Goal: Information Seeking & Learning: Learn about a topic

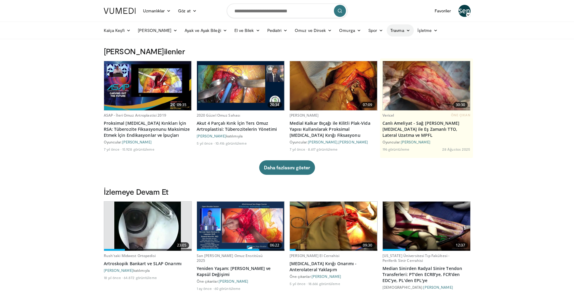
click at [390, 30] on font "Travma" at bounding box center [397, 30] width 14 height 5
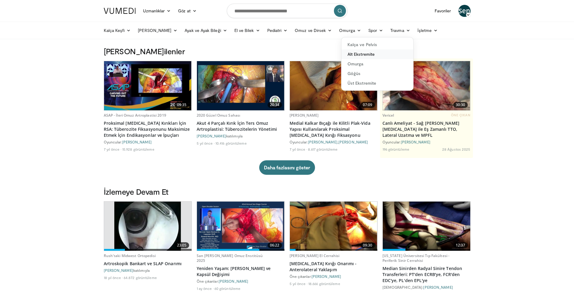
click at [350, 53] on font "Alt Ekstremite" at bounding box center [360, 54] width 27 height 5
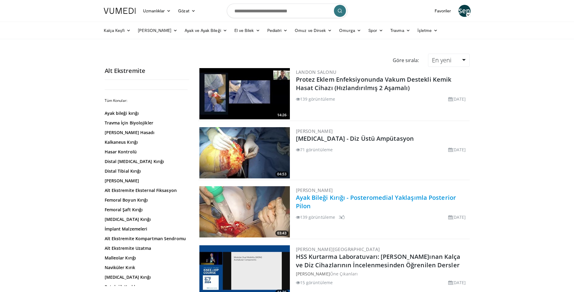
click at [332, 200] on font "Ayak Bileği Kırığı - Posteromedial Yaklaşımla Posterior Pilon" at bounding box center [376, 202] width 160 height 17
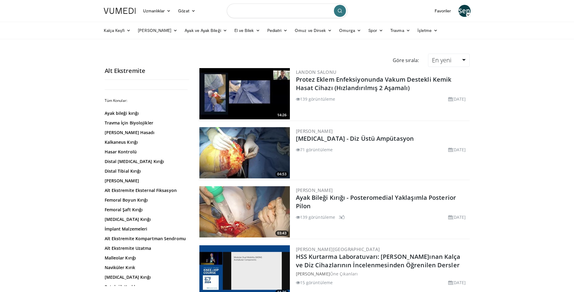
click at [259, 13] on input "Konuları, müdahaleleri arayın" at bounding box center [287, 11] width 121 height 14
type input "**********"
click at [390, 31] on font "Travma" at bounding box center [397, 30] width 14 height 5
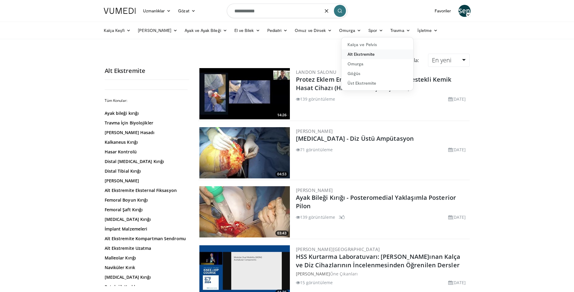
click at [347, 54] on font "Alt Ekstremite" at bounding box center [360, 54] width 27 height 5
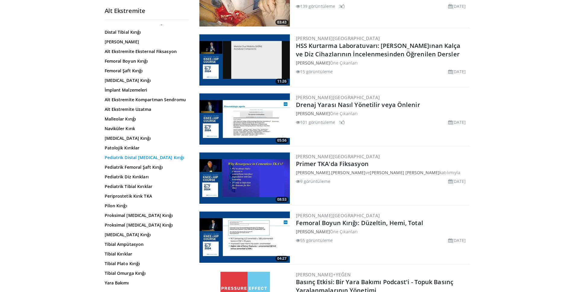
scroll to position [55, 0]
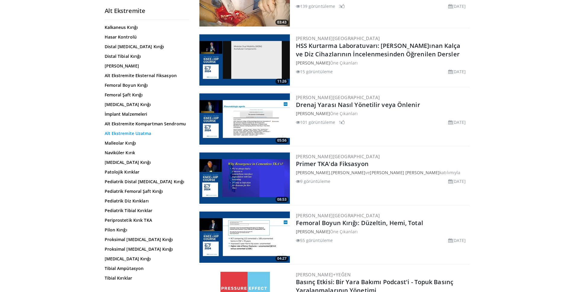
click at [118, 136] on font "Alt Ekstremite Uzatma" at bounding box center [128, 134] width 47 height 6
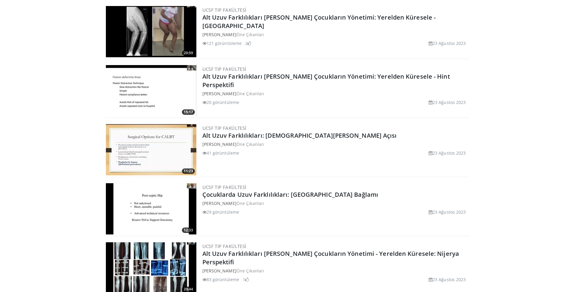
scroll to position [874, 0]
